Goal: Find specific page/section: Find specific page/section

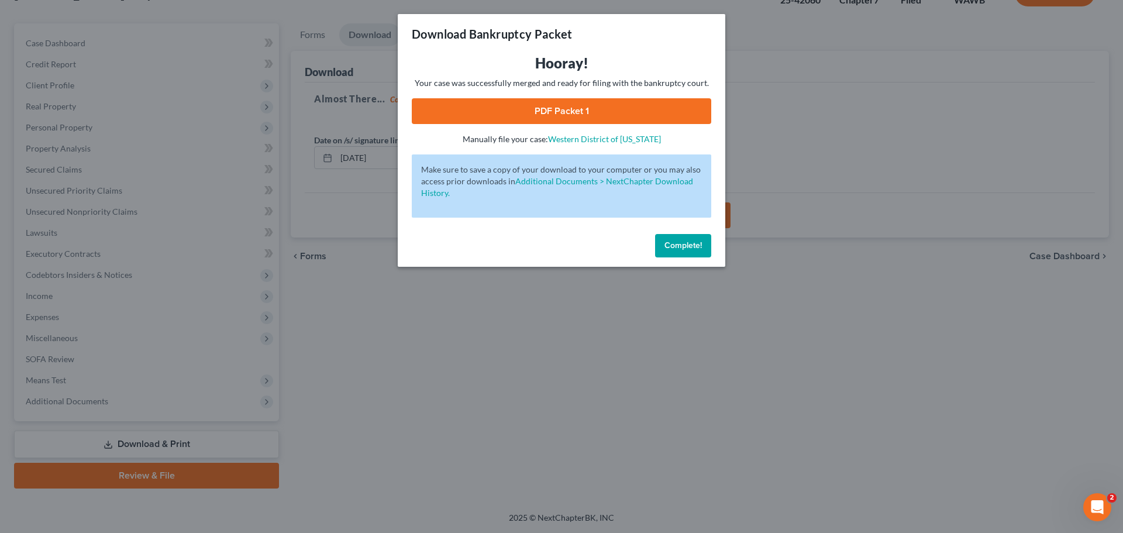
click at [695, 245] on span "Complete!" at bounding box center [683, 245] width 37 height 10
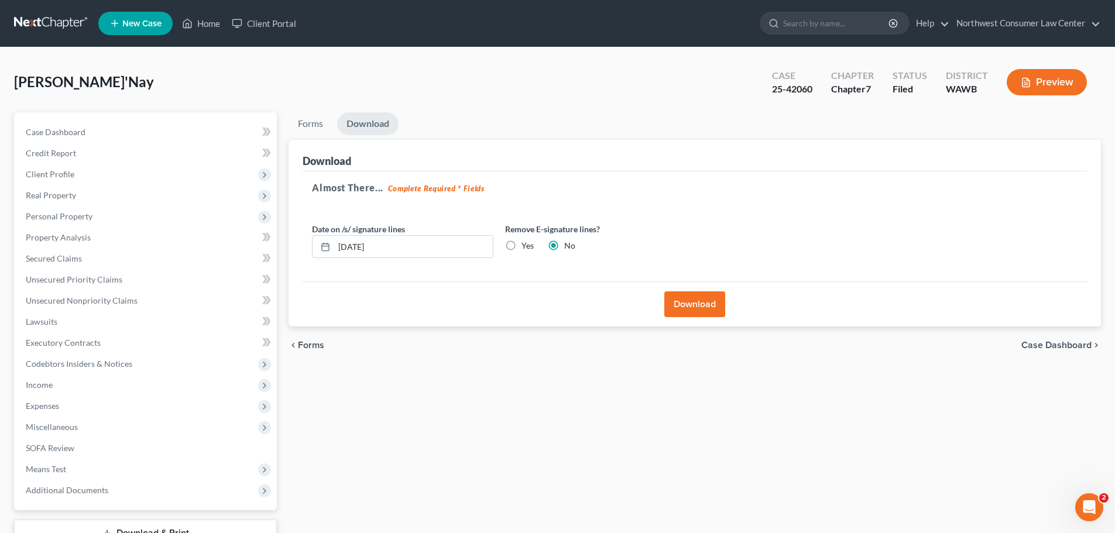
click at [66, 22] on link at bounding box center [51, 23] width 75 height 21
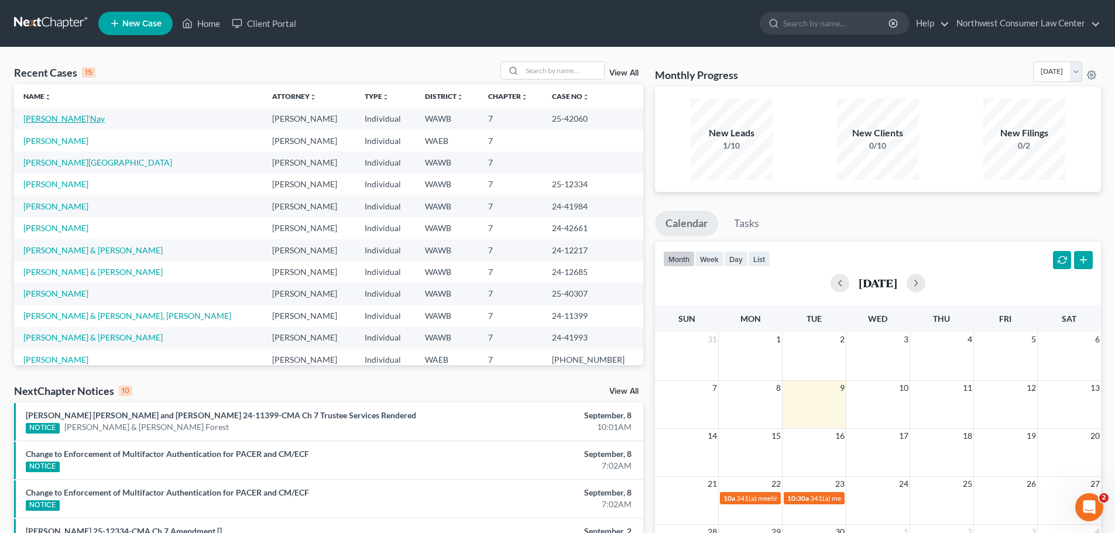
click at [54, 116] on link "[PERSON_NAME]'Nay" at bounding box center [63, 119] width 81 height 10
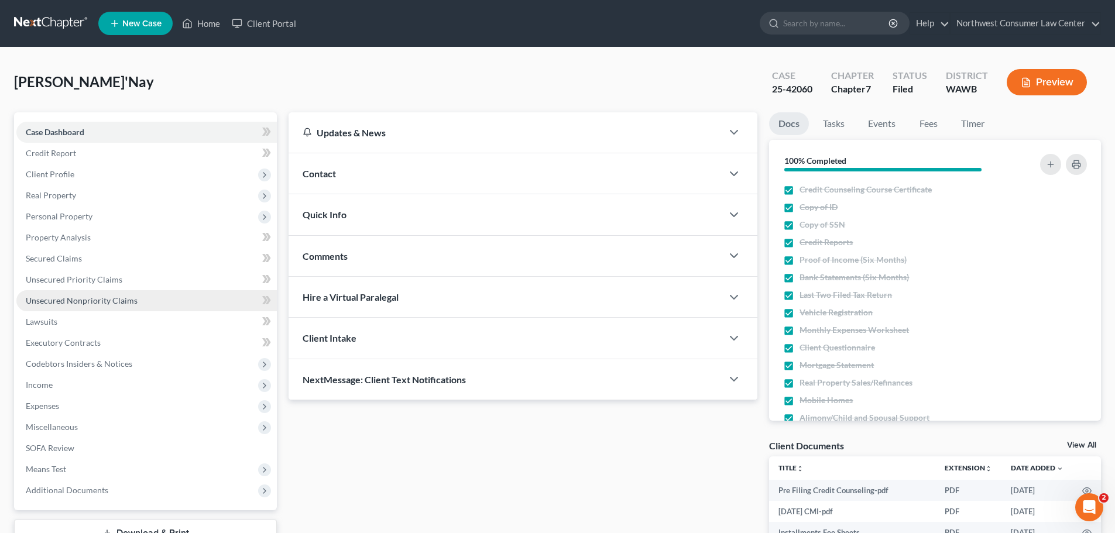
click at [148, 301] on link "Unsecured Nonpriority Claims" at bounding box center [146, 300] width 260 height 21
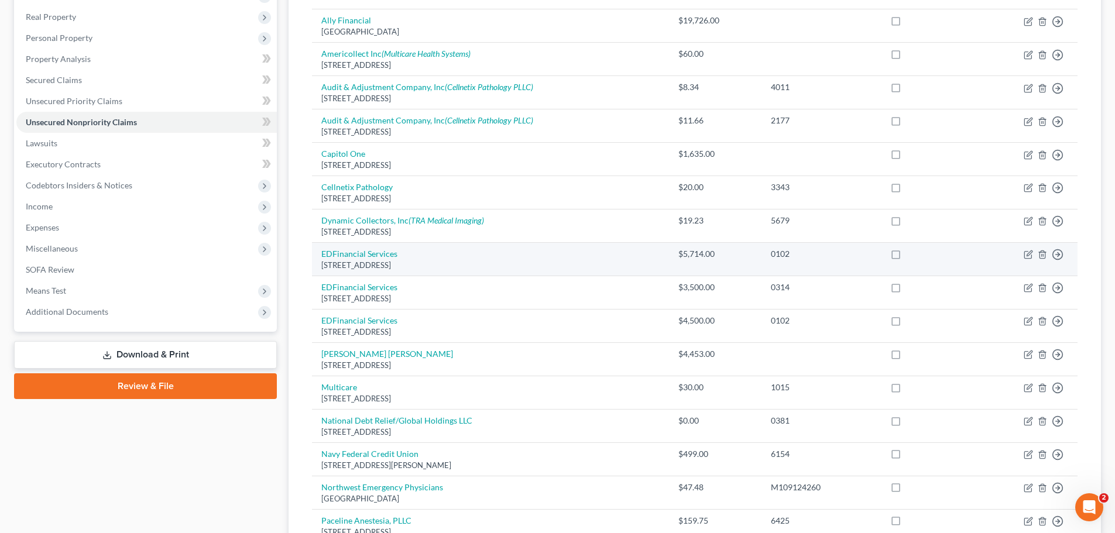
scroll to position [293, 0]
